Goal: Information Seeking & Learning: Check status

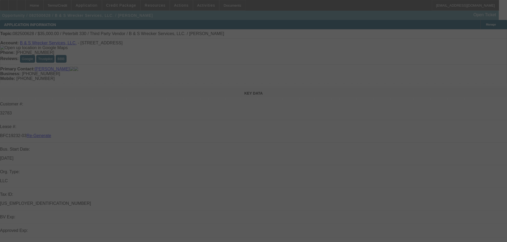
select select "3"
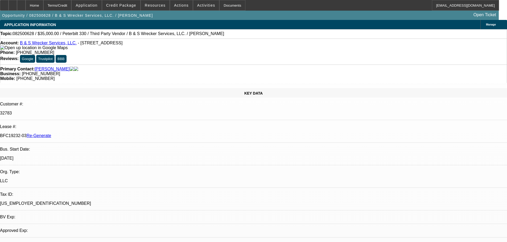
select select "0"
select select "1"
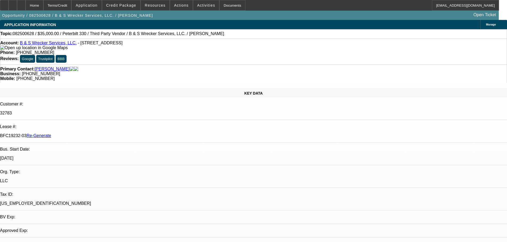
select select "6"
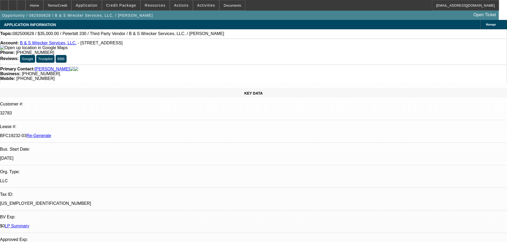
type input "c"
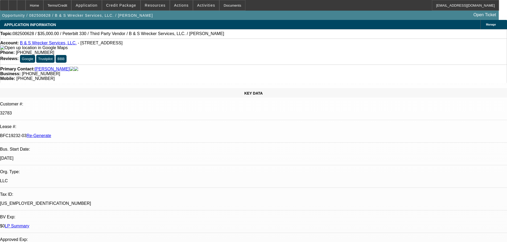
drag, startPoint x: 383, startPoint y: 76, endPoint x: 379, endPoint y: 86, distance: 11.3
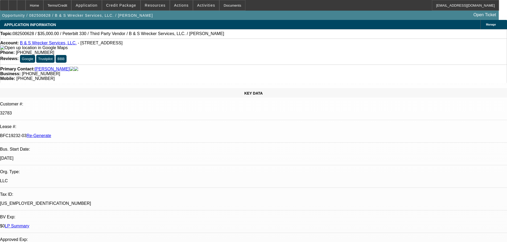
scroll to position [160, 0]
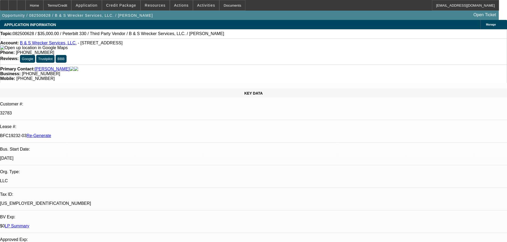
drag, startPoint x: 379, startPoint y: 78, endPoint x: 387, endPoint y: 64, distance: 16.2
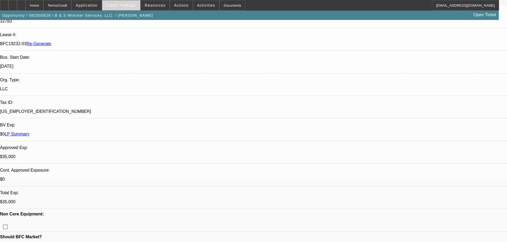
scroll to position [53, 0]
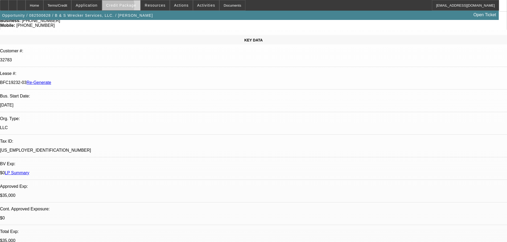
click at [123, 7] on span "Credit Package" at bounding box center [121, 5] width 30 height 4
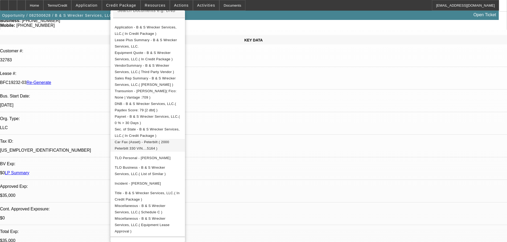
scroll to position [80, 0]
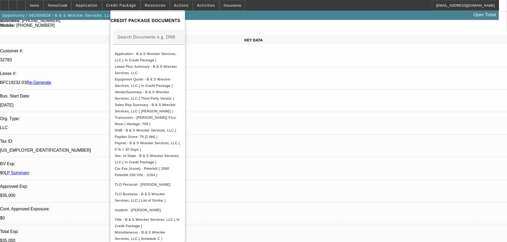
click at [290, 113] on div at bounding box center [253, 121] width 507 height 242
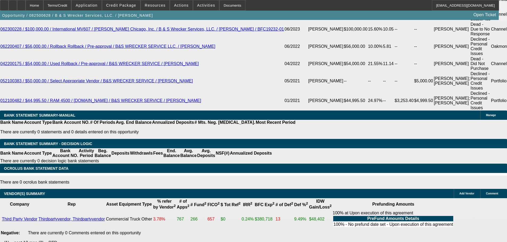
scroll to position [1038, 0]
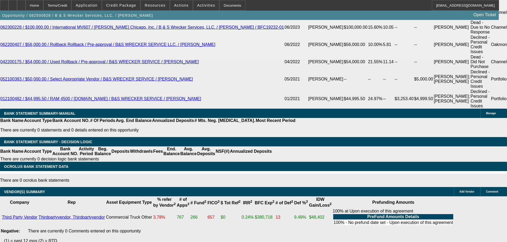
drag, startPoint x: 115, startPoint y: 208, endPoint x: 193, endPoint y: 203, distance: 78.7
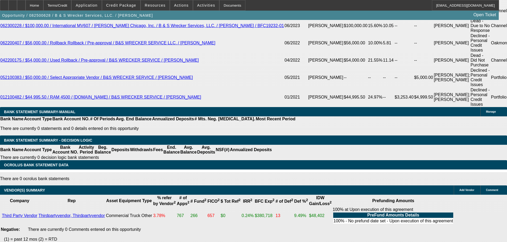
scroll to position [1040, 0]
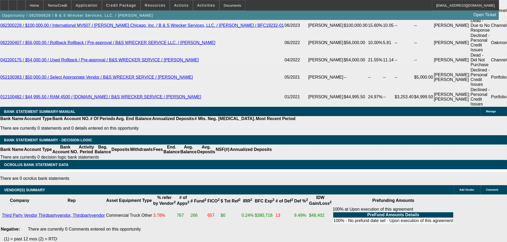
drag, startPoint x: 94, startPoint y: 92, endPoint x: 133, endPoint y: 92, distance: 39.7
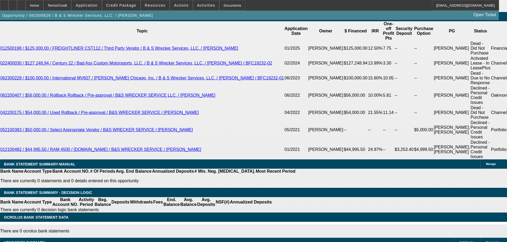
scroll to position [986, 0]
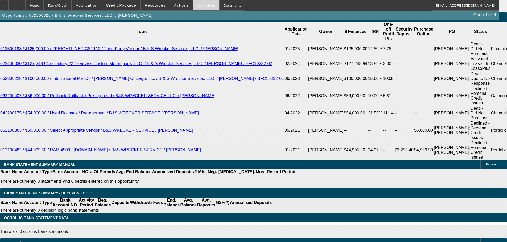
click at [200, 2] on span at bounding box center [206, 5] width 26 height 13
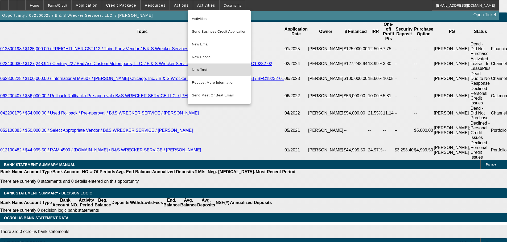
click at [205, 70] on span "New Task" at bounding box center [219, 70] width 55 height 6
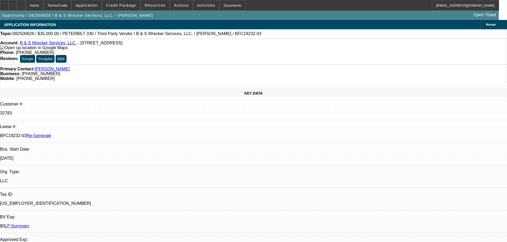
select select "3"
select select "0"
select select "6"
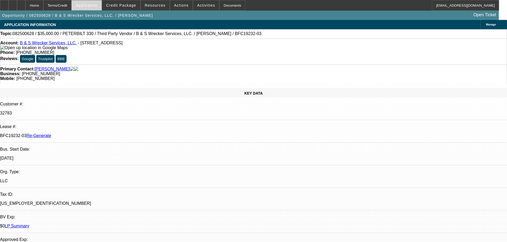
scroll to position [80, 0]
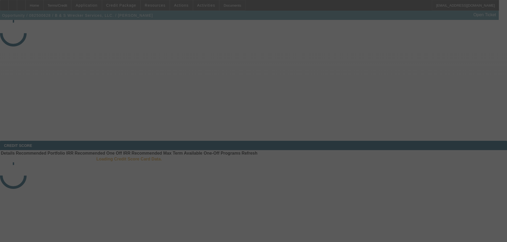
select select "3"
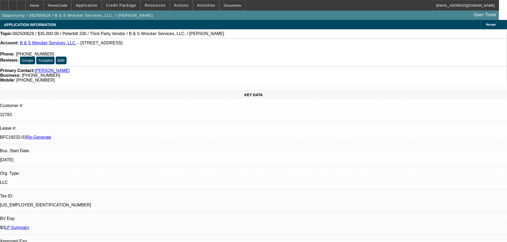
select select "0"
select select "6"
